Goal: Information Seeking & Learning: Learn about a topic

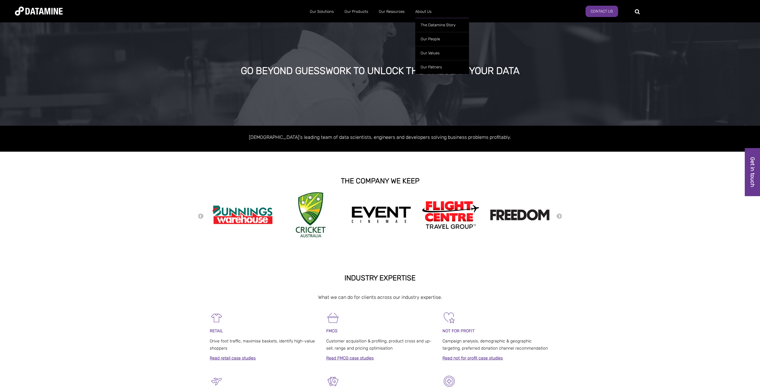
click at [425, 15] on ul "The Datamine Story Our People Join Us Our Values Our Patners" at bounding box center [442, 44] width 54 height 59
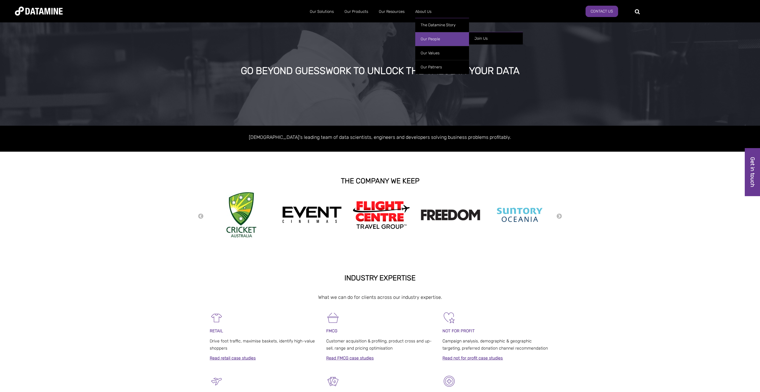
click at [435, 42] on link "Our People" at bounding box center [442, 39] width 54 height 14
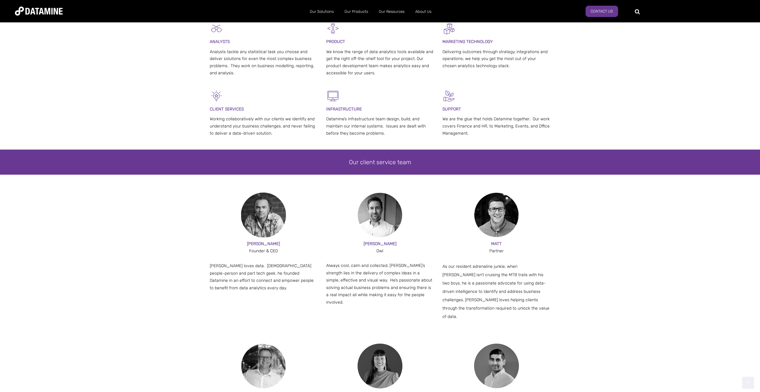
scroll to position [299, 0]
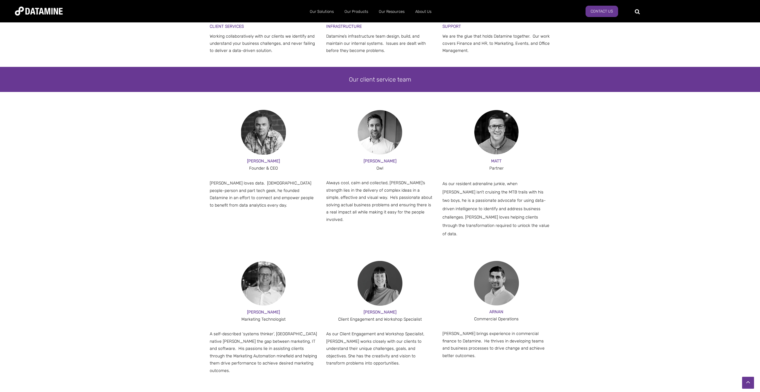
click at [80, 165] on div "PAUL Founder & CEO Paul loves data. Part people-person and part tech geek, he f…" at bounding box center [380, 185] width 760 height 151
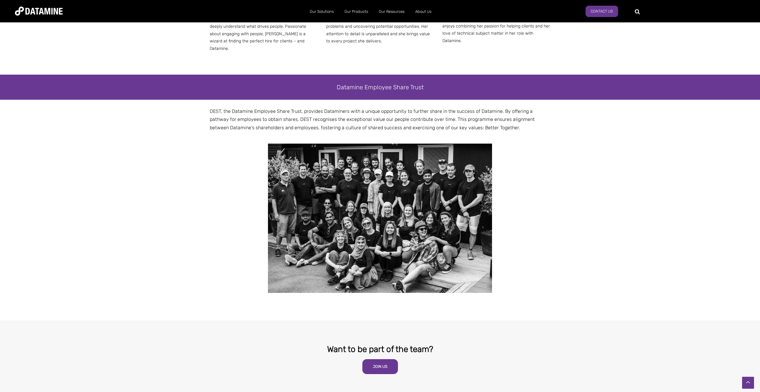
scroll to position [882, 0]
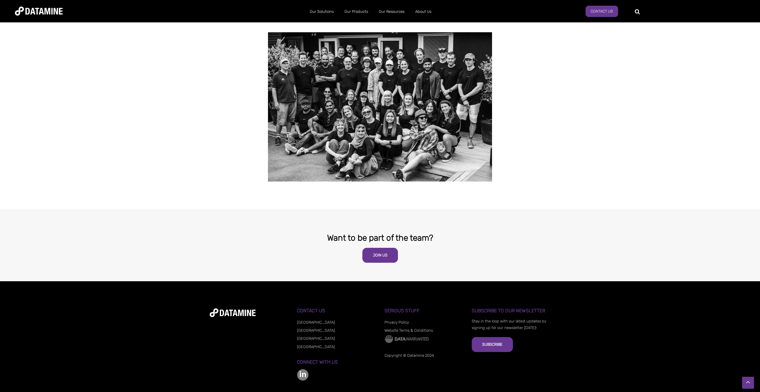
click at [307, 337] on link "[GEOGRAPHIC_DATA]" at bounding box center [316, 339] width 38 height 4
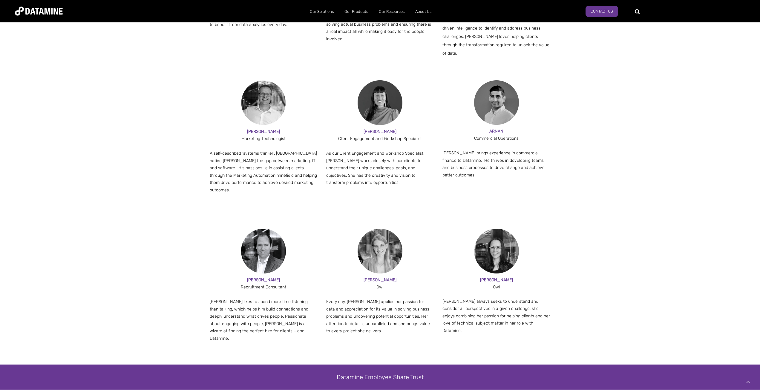
scroll to position [450, 0]
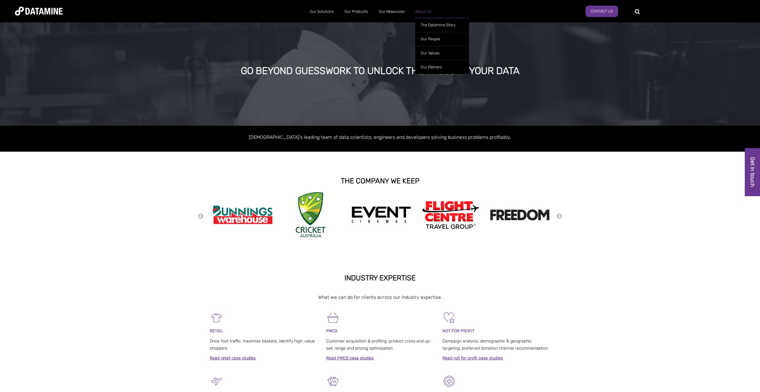
click at [424, 10] on link "About Us" at bounding box center [423, 12] width 27 height 16
